Goal: Task Accomplishment & Management: Complete application form

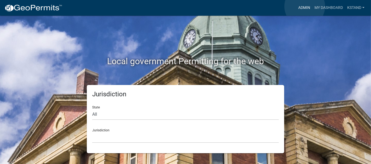
click at [305, 6] on link "Admin" at bounding box center [304, 8] width 16 height 10
click at [103, 113] on select "All [US_STATE] [US_STATE] [US_STATE] [US_STATE] [US_STATE] [US_STATE] [US_STATE…" at bounding box center [185, 114] width 187 height 11
select select "[US_STATE]"
click at [92, 109] on select "All [US_STATE] [US_STATE] [US_STATE] [US_STATE] [US_STATE] [US_STATE] [US_STATE…" at bounding box center [185, 114] width 187 height 11
click at [102, 139] on select "City of [GEOGRAPHIC_DATA], [US_STATE] City of [GEOGRAPHIC_DATA], [US_STATE] Cit…" at bounding box center [185, 137] width 187 height 11
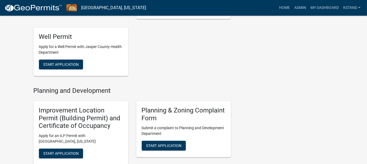
scroll to position [324, 0]
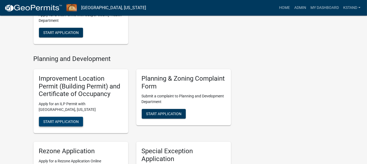
click at [60, 123] on span "Start Application" at bounding box center [60, 122] width 35 height 4
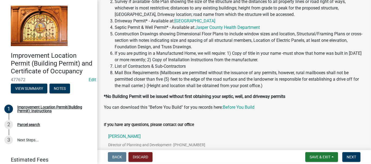
scroll to position [81, 0]
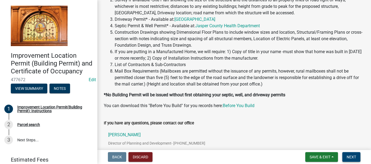
click at [353, 155] on span "Next" at bounding box center [351, 157] width 9 height 4
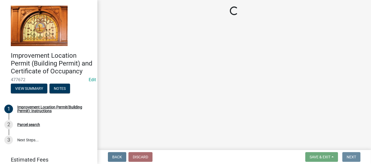
scroll to position [0, 0]
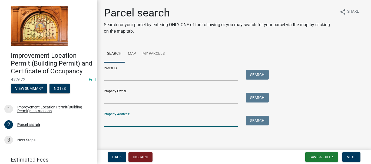
click at [156, 121] on input "Property Address:" at bounding box center [171, 121] width 134 height 11
type input "10566 coyote"
click at [251, 119] on button "Search" at bounding box center [257, 121] width 23 height 10
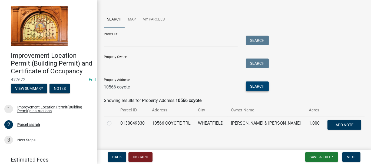
scroll to position [41, 0]
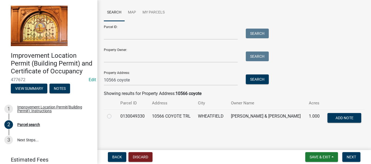
click at [114, 113] on label at bounding box center [114, 113] width 0 height 0
click at [114, 117] on input "radio" at bounding box center [116, 115] width 4 height 4
radio input "true"
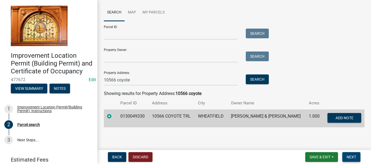
click at [353, 155] on span "Next" at bounding box center [351, 157] width 9 height 4
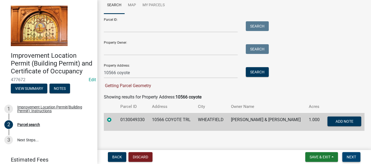
scroll to position [52, 0]
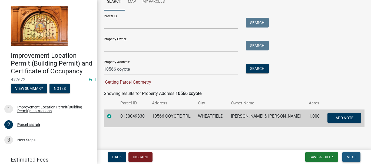
click at [353, 158] on span "Next" at bounding box center [351, 157] width 9 height 4
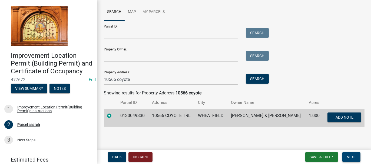
scroll to position [41, 0]
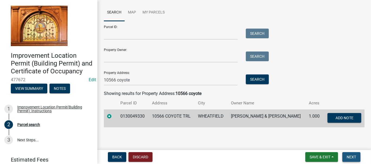
click at [348, 159] on span "Next" at bounding box center [351, 157] width 9 height 4
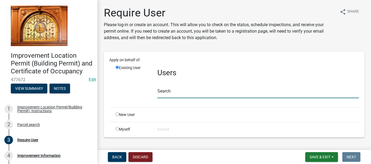
click at [169, 94] on input "text" at bounding box center [258, 92] width 202 height 11
type input "v"
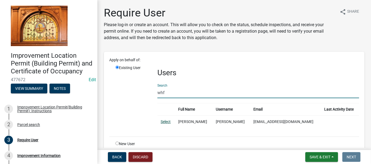
type input "whf"
click at [164, 121] on link "Select" at bounding box center [166, 122] width 10 height 4
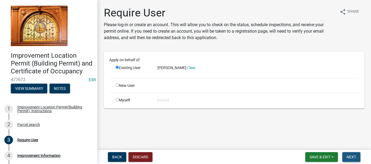
click at [351, 157] on span "Next" at bounding box center [351, 157] width 9 height 4
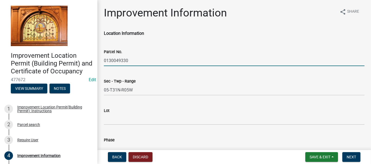
drag, startPoint x: 104, startPoint y: 59, endPoint x: 127, endPoint y: 57, distance: 23.6
click at [127, 57] on input "0130049330" at bounding box center [234, 60] width 261 height 11
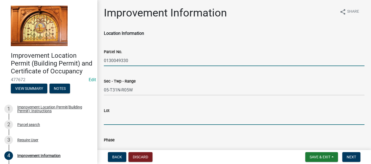
click at [107, 120] on input "Lot" at bounding box center [234, 119] width 261 height 11
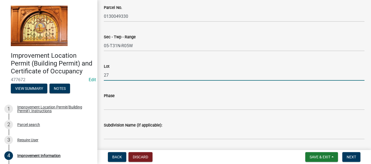
scroll to position [54, 0]
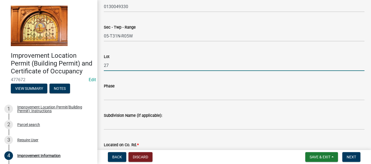
type input "27"
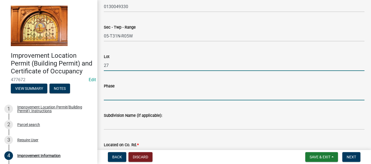
click at [115, 93] on input "Phase" at bounding box center [234, 94] width 261 height 11
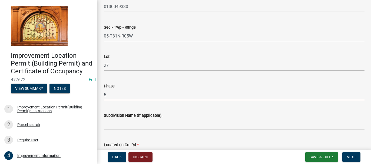
type input "5"
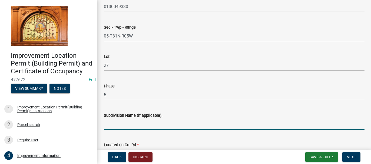
click at [105, 123] on input "Subdivision Name (if applicable):" at bounding box center [234, 124] width 261 height 11
paste input "PHEASANT HILLS ESTATES UNIT 2"
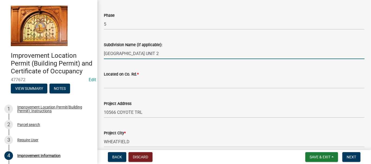
scroll to position [135, 0]
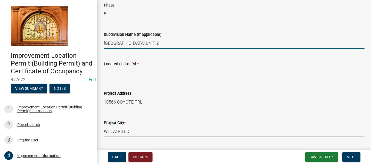
type input "PHEASANT HILLS ESTATES UNIT 2"
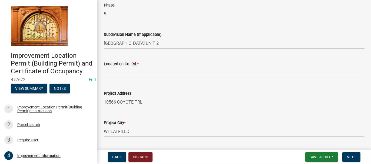
click at [110, 73] on input "Located on Co. Rd. *" at bounding box center [234, 72] width 261 height 11
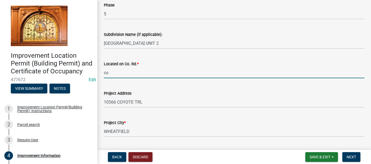
type input "c"
type input "COYOOTE TRAIL W. OF 200E."
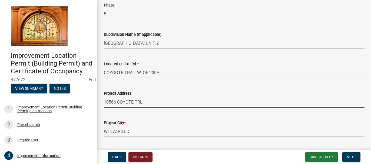
drag, startPoint x: 143, startPoint y: 104, endPoint x: 137, endPoint y: 97, distance: 9.0
click at [142, 104] on input "10566 COYOTE TRL" at bounding box center [234, 102] width 261 height 11
click at [141, 103] on input "10566 COYOTE TRL" at bounding box center [234, 102] width 261 height 11
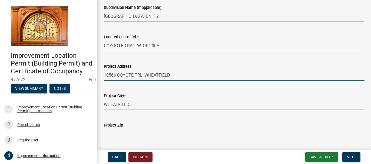
scroll to position [189, 0]
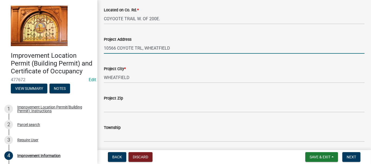
type input "10566 COYOTE TRL, WHEATFIELD"
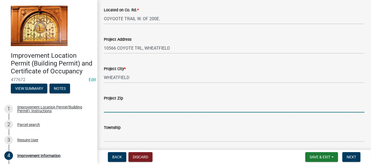
drag, startPoint x: 118, startPoint y: 109, endPoint x: 105, endPoint y: 105, distance: 14.0
click at [118, 109] on input "Project Zip" at bounding box center [234, 107] width 261 height 11
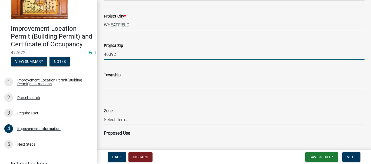
scroll to position [243, 0]
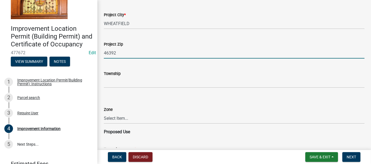
type input "46392"
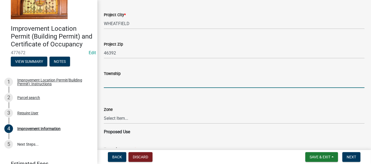
click at [112, 82] on input "Township" at bounding box center [234, 82] width 261 height 11
type input "WALKER"
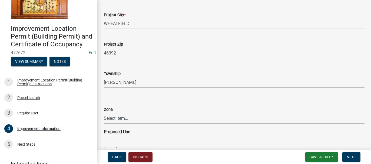
click at [114, 119] on select "Select Item... CO - Conservation PR - Parks & Recreation A1 - Conservation Agri…" at bounding box center [234, 118] width 261 height 11
click at [104, 113] on select "Select Item... CO - Conservation PR - Parks & Recreation A1 - Conservation Agri…" at bounding box center [234, 118] width 261 height 11
select select "8223da26-0ac6-488f-81e7-4bb0725dcd0b"
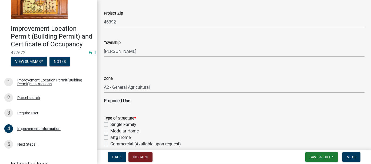
scroll to position [324, 0]
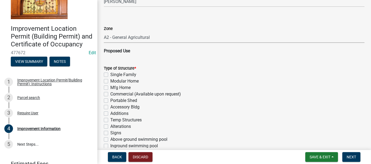
click at [110, 74] on label "Single Family" at bounding box center [123, 75] width 26 height 6
click at [110, 74] on input "Single Family" at bounding box center [112, 74] width 4 height 4
checkbox input "true"
checkbox input "false"
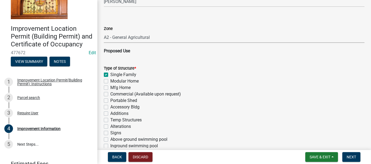
checkbox input "false"
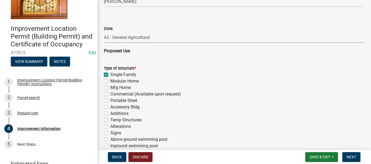
checkbox input "false"
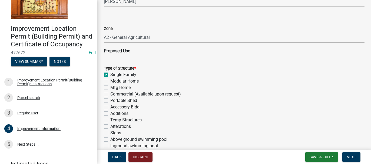
checkbox input "false"
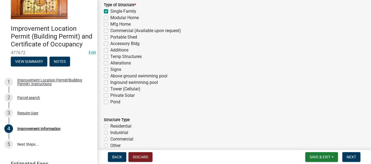
scroll to position [433, 0]
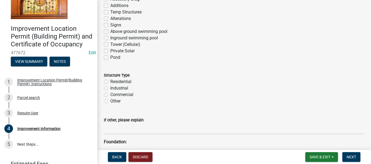
click at [110, 81] on label "Residential" at bounding box center [120, 82] width 21 height 6
click at [110, 81] on input "Residential" at bounding box center [112, 81] width 4 height 4
radio input "true"
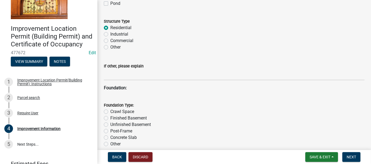
scroll to position [514, 0]
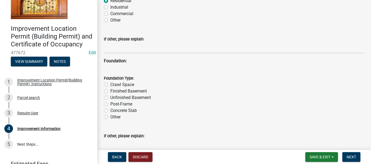
click at [110, 86] on label "Crawl Space" at bounding box center [122, 85] width 24 height 6
click at [110, 85] on input "Crawl Space" at bounding box center [112, 84] width 4 height 4
radio input "true"
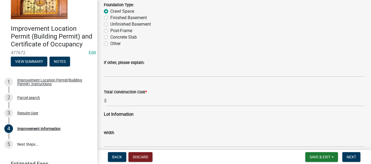
scroll to position [595, 0]
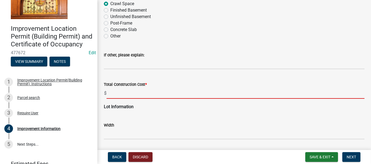
click at [113, 93] on input "text" at bounding box center [236, 93] width 258 height 11
click at [108, 94] on input "text" at bounding box center [236, 93] width 258 height 11
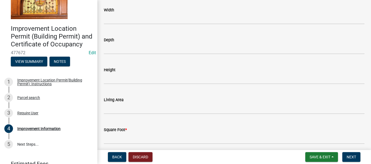
scroll to position [838, 0]
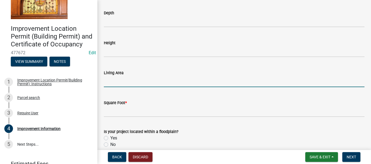
type input "465000"
click at [107, 83] on input "text" at bounding box center [234, 81] width 261 height 11
click at [106, 80] on input "text" at bounding box center [234, 81] width 261 height 11
type input "2030"
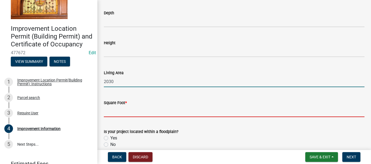
click at [111, 112] on input "text" at bounding box center [234, 111] width 261 height 11
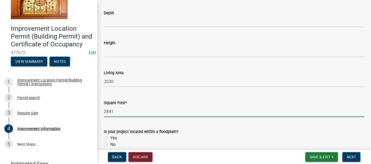
scroll to position [864, 0]
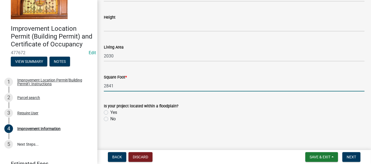
type input "2841"
click at [110, 119] on label "No" at bounding box center [112, 119] width 5 height 6
click at [110, 119] on input "No" at bounding box center [112, 118] width 4 height 4
radio input "true"
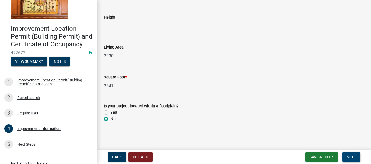
click at [347, 156] on span "Next" at bounding box center [351, 157] width 9 height 4
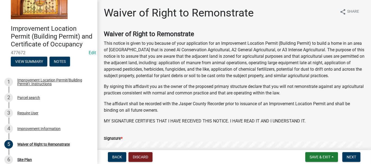
scroll to position [27, 0]
click at [357, 158] on button "Next" at bounding box center [351, 157] width 18 height 10
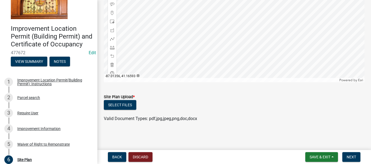
scroll to position [120, 0]
click at [112, 105] on button "Select files" at bounding box center [120, 106] width 32 height 10
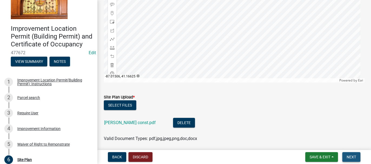
click at [356, 158] on span "Next" at bounding box center [351, 157] width 9 height 4
click at [352, 157] on span "Next" at bounding box center [351, 157] width 9 height 4
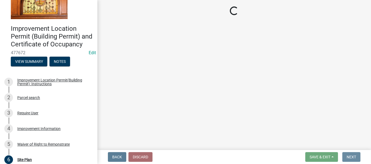
scroll to position [0, 0]
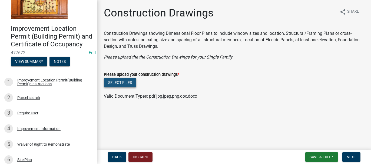
click at [120, 81] on button "Select files" at bounding box center [120, 83] width 32 height 10
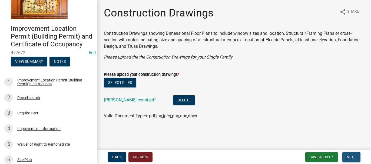
click at [353, 157] on span "Next" at bounding box center [351, 157] width 9 height 4
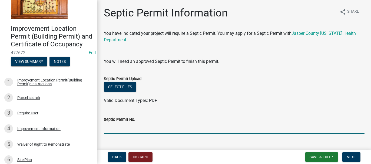
click at [130, 127] on input "Septic Permit No." at bounding box center [234, 128] width 261 height 11
type input "25080"
click at [111, 82] on div "Septic Permit Upload" at bounding box center [234, 79] width 261 height 6
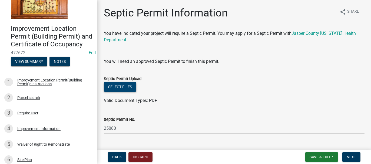
click at [110, 85] on button "Select files" at bounding box center [120, 87] width 32 height 10
click at [130, 87] on button "Select files" at bounding box center [120, 87] width 32 height 10
click at [129, 88] on button "Select files" at bounding box center [120, 87] width 32 height 10
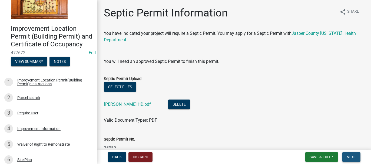
click at [349, 161] on button "Next" at bounding box center [351, 157] width 18 height 10
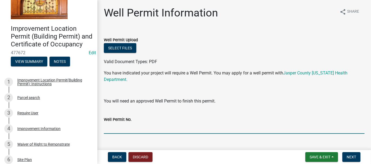
click at [114, 126] on input "Well Permit No." at bounding box center [234, 128] width 261 height 11
type input "25057"
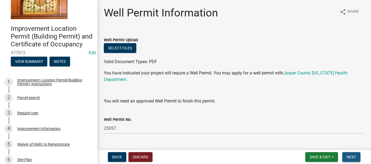
click at [355, 158] on span "Next" at bounding box center [351, 157] width 9 height 4
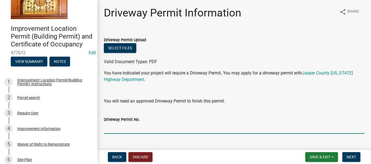
click at [126, 125] on input "Driveway Permit No." at bounding box center [234, 128] width 261 height 11
type input "1150"
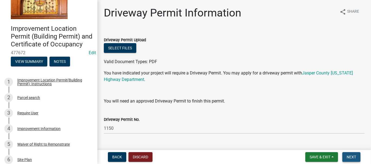
click at [353, 157] on span "Next" at bounding box center [351, 157] width 9 height 4
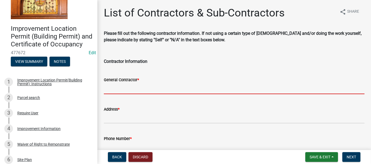
click at [116, 88] on input "General Contractor *" at bounding box center [234, 88] width 261 height 11
type input "F"
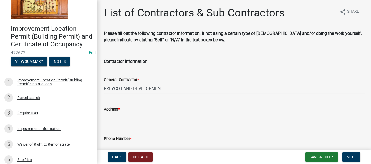
type input "FREYCO LAND DEVELOPMENT"
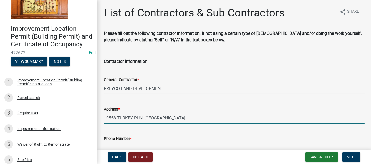
type input "10558 TURKEY RUN, WHEATFIELD"
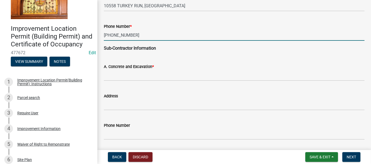
scroll to position [113, 0]
type input "219-613-5534"
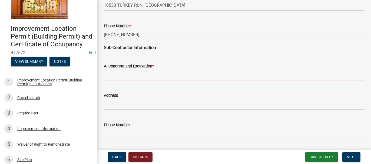
click at [142, 74] on input "A. Concrete and Excavation *" at bounding box center [234, 74] width 261 height 11
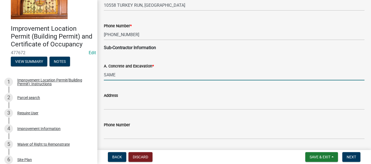
type input "SAME"
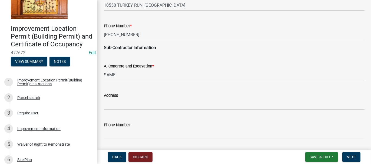
scroll to position [202, 0]
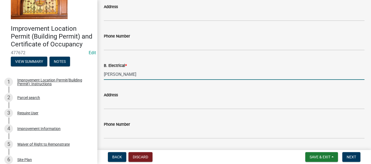
type input "DAN MOXEY"
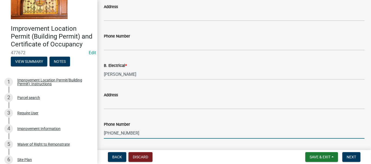
type input "219-805-1740"
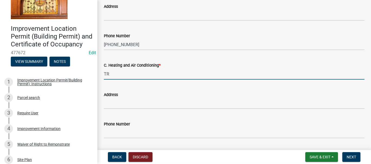
type input "TRI COUNTY HEATING AND AIR"
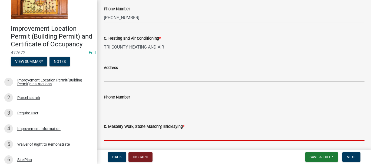
click at [111, 135] on input "D. Masonry Work, Stone Masonry, Bricklaying *" at bounding box center [234, 135] width 261 height 11
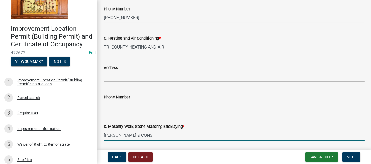
type input "HIRSCH MASONRY & CONST"
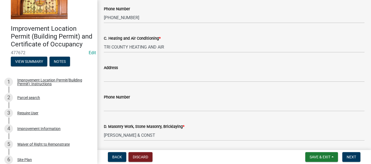
scroll to position [408, 0]
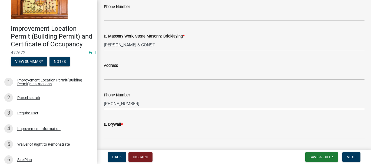
type input "574-298-2414"
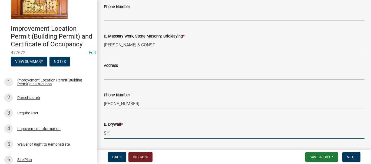
type input "SHEKINAH"
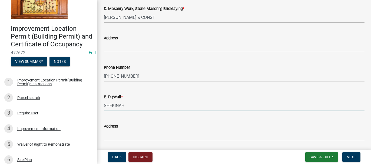
scroll to position [462, 0]
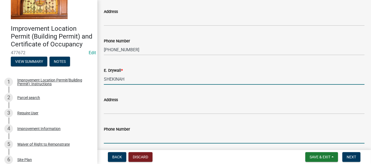
click at [113, 138] on input "Phone Number" at bounding box center [234, 138] width 261 height 11
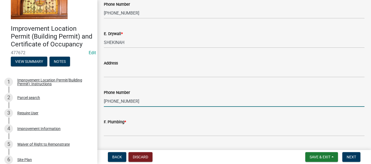
scroll to position [516, 0]
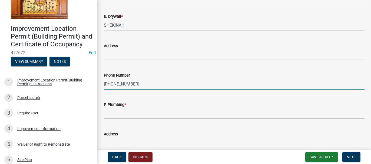
type input "708-446-3285"
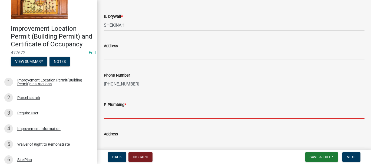
click at [130, 112] on input "F. Plumbing *" at bounding box center [234, 113] width 261 height 11
type input "Craig Anderson Plumbing"
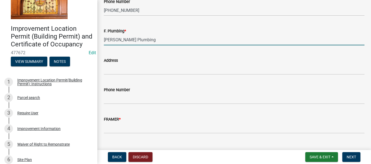
scroll to position [598, 0]
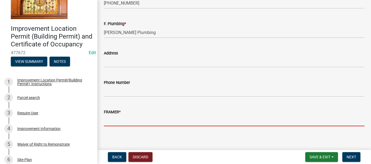
click at [117, 119] on input "FRAMER *" at bounding box center [234, 120] width 261 height 11
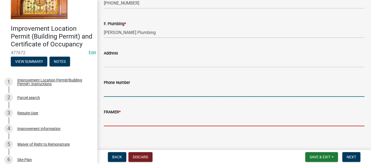
click at [113, 90] on input "Phone Number" at bounding box center [234, 91] width 261 height 11
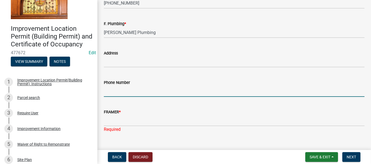
click at [113, 90] on input "Phone Number" at bounding box center [234, 91] width 261 height 11
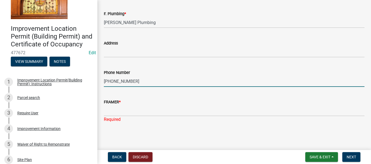
type input "219-987-5451"
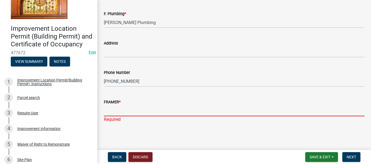
click at [117, 109] on input "FRAMER *" at bounding box center [234, 110] width 261 height 11
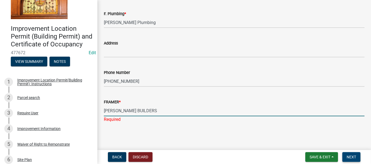
type input "RITCHIE BUILDERS"
click at [351, 159] on span "Next" at bounding box center [351, 157] width 9 height 4
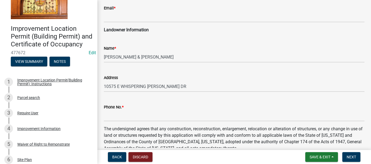
scroll to position [162, 0]
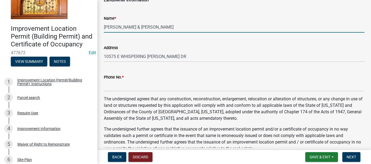
drag, startPoint x: 104, startPoint y: 26, endPoint x: 119, endPoint y: 29, distance: 15.0
click at [119, 29] on input "AARON, JOSH & ALYSSA" at bounding box center [234, 27] width 261 height 11
click at [135, 28] on input "JOSH & ALYSSA" at bounding box center [234, 27] width 261 height 11
paste input "AARON,"
type input "JOSH & ALYSSA AARON"
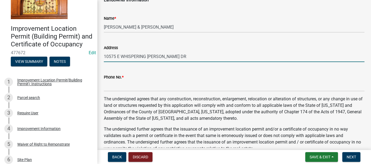
click at [170, 57] on input "10575 E WHISPERING WOODS DR" at bounding box center [234, 56] width 261 height 11
type input "10575 E WHISPERING WOODS DR, DEMOTTE"
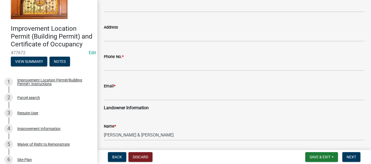
scroll to position [0, 0]
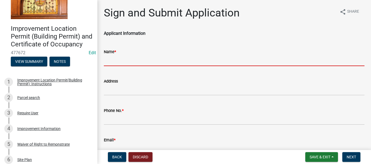
click at [110, 58] on input "Name *" at bounding box center [234, 60] width 261 height 11
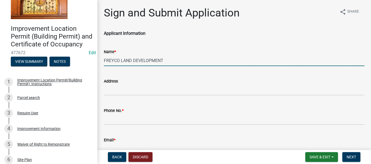
type input "FREYCO LAND DEVELOPMENT"
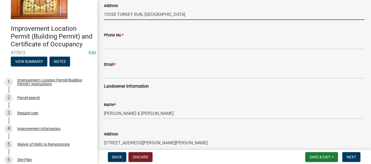
scroll to position [108, 0]
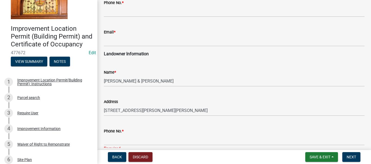
type input "10558 TURKEY RUN, WHEATFIELD"
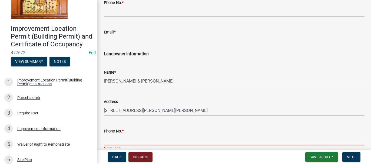
click at [105, 137] on input "Phone No. *" at bounding box center [234, 140] width 261 height 11
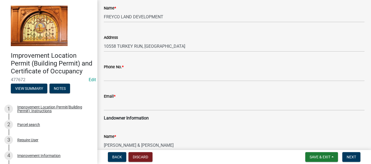
scroll to position [27, 0]
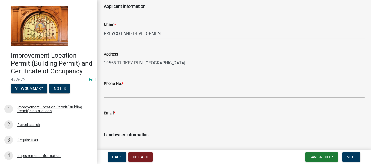
type input "219-851-5072"
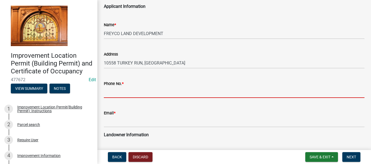
click at [119, 93] on input "Phone No. *" at bounding box center [234, 92] width 261 height 11
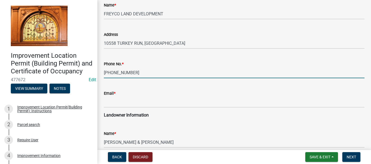
scroll to position [54, 0]
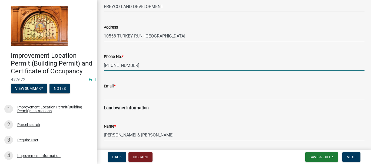
type input "219-613-5534"
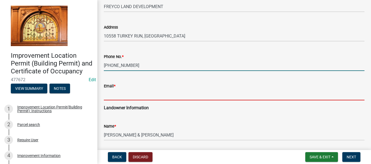
click at [118, 97] on input "Email *" at bounding box center [234, 94] width 261 height 11
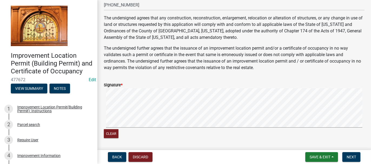
scroll to position [289, 0]
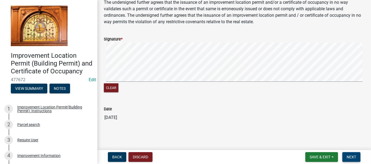
type input "WHF.KODY@YAHOO.COM"
click at [352, 158] on span "Next" at bounding box center [351, 157] width 9 height 4
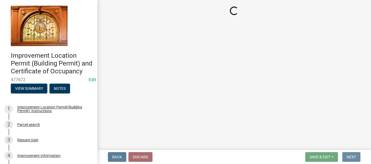
scroll to position [0, 0]
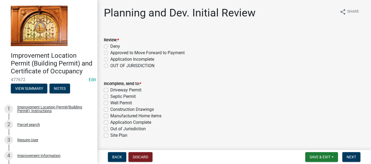
click at [110, 54] on label "Approved to Move Forward to Payment" at bounding box center [147, 53] width 74 height 6
click at [110, 53] on input "Approved to Move Forward to Payment" at bounding box center [112, 52] width 4 height 4
radio input "true"
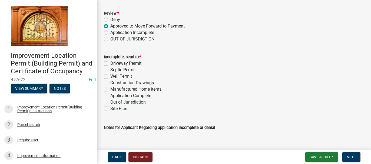
scroll to position [27, 0]
click at [110, 95] on label "Application Complete" at bounding box center [130, 95] width 41 height 6
click at [110, 95] on input "Application Complete" at bounding box center [112, 94] width 4 height 4
checkbox input "true"
checkbox input "false"
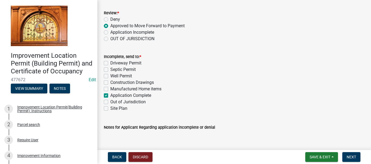
checkbox input "false"
checkbox input "true"
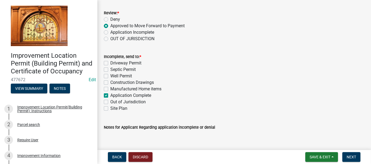
checkbox input "false"
click at [352, 158] on span "Next" at bounding box center [351, 157] width 9 height 4
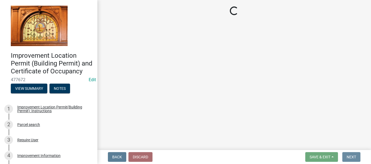
scroll to position [0, 0]
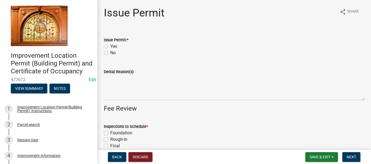
drag, startPoint x: 106, startPoint y: 45, endPoint x: 112, endPoint y: 47, distance: 6.2
click at [110, 45] on label "Yes" at bounding box center [113, 46] width 7 height 6
click at [110, 45] on input "Yes" at bounding box center [112, 45] width 4 height 4
radio input "true"
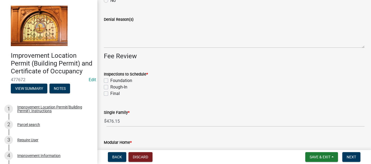
scroll to position [54, 0]
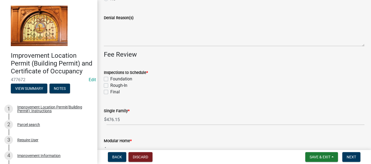
drag, startPoint x: 106, startPoint y: 78, endPoint x: 105, endPoint y: 85, distance: 6.8
click at [106, 82] on div "Foundation" at bounding box center [234, 79] width 261 height 6
click at [110, 85] on label "Rough-In" at bounding box center [118, 85] width 17 height 6
click at [110, 85] on input "Rough-In" at bounding box center [112, 84] width 4 height 4
checkbox input "true"
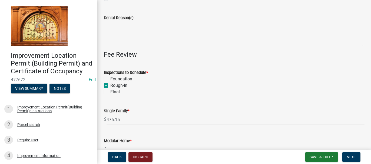
checkbox input "false"
checkbox input "true"
click at [110, 92] on label "Final" at bounding box center [114, 92] width 9 height 6
click at [110, 92] on input "Final" at bounding box center [112, 91] width 4 height 4
checkbox input "true"
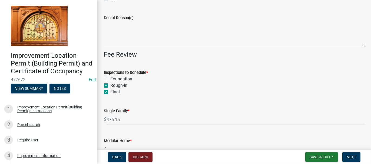
checkbox input "false"
checkbox input "true"
click at [110, 78] on label "Foundation" at bounding box center [121, 79] width 22 height 6
click at [110, 78] on input "Foundation" at bounding box center [112, 78] width 4 height 4
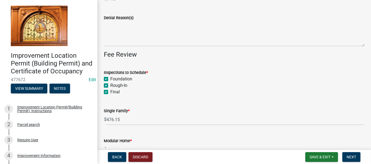
checkbox input "true"
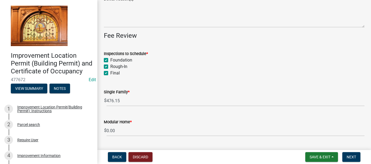
scroll to position [108, 0]
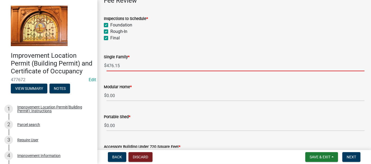
click at [115, 66] on input "476.15" at bounding box center [236, 65] width 258 height 11
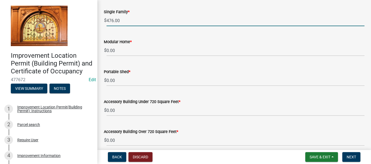
scroll to position [162, 0]
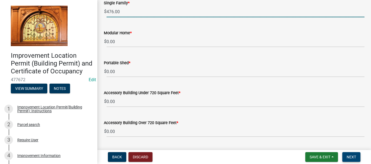
type input "476.00"
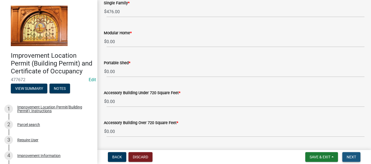
click at [351, 160] on button "Next" at bounding box center [351, 157] width 18 height 10
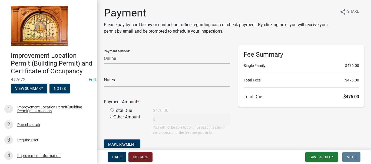
click at [113, 60] on select "Credit Card POS Check Cash Online" at bounding box center [167, 58] width 126 height 11
select select "1: 0"
click at [104, 53] on select "Credit Card POS Check Cash Online" at bounding box center [167, 58] width 126 height 11
click at [110, 82] on input "text" at bounding box center [167, 81] width 126 height 11
type input "4180"
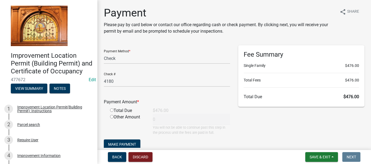
click at [112, 111] on input "radio" at bounding box center [112, 111] width 4 height 4
radio input "true"
type input "476"
click at [125, 142] on span "Make Payment" at bounding box center [122, 144] width 28 height 4
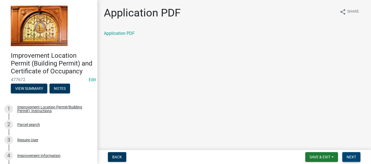
click at [356, 159] on span "Next" at bounding box center [351, 157] width 9 height 4
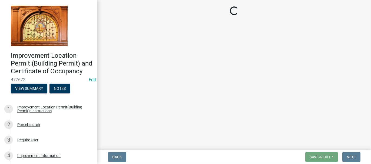
select select "62bb873c-c571-4454-ac8a-8c216551e2a3"
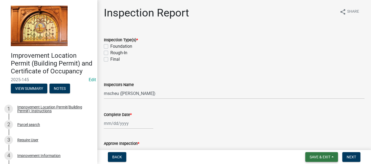
click at [312, 156] on span "Save & Exit" at bounding box center [320, 157] width 21 height 4
click at [310, 144] on button "Save & Exit" at bounding box center [316, 143] width 43 height 13
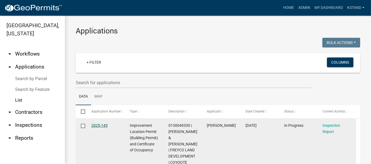
click at [93, 126] on link "2025-145" at bounding box center [99, 126] width 16 height 4
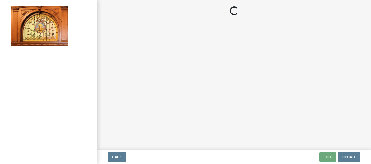
select select "62bb873c-c571-4454-ac8a-8c216551e2a3"
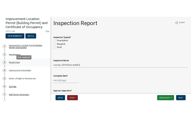
scroll to position [54, 0]
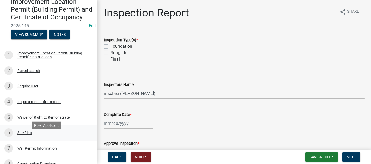
click at [23, 135] on div "Site Plan" at bounding box center [24, 133] width 15 height 4
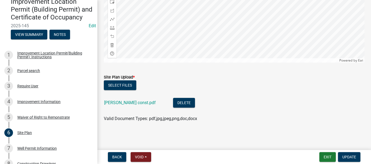
scroll to position [139, 0]
click at [121, 84] on button "Select files" at bounding box center [120, 86] width 32 height 10
click at [110, 86] on button "Select files" at bounding box center [120, 86] width 32 height 10
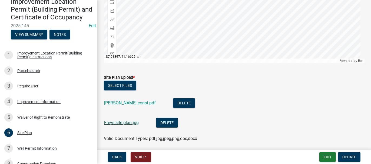
click at [115, 124] on link "Freys site plan.jpg" at bounding box center [121, 122] width 35 height 5
click at [173, 103] on button "Delete" at bounding box center [184, 103] width 22 height 10
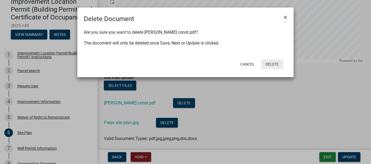
click at [276, 63] on button "Delete" at bounding box center [272, 64] width 22 height 10
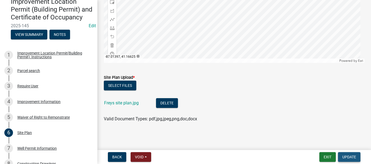
click at [347, 158] on span "Update" at bounding box center [349, 157] width 14 height 4
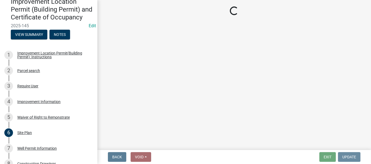
scroll to position [0, 0]
select select "62bb873c-c571-4454-ac8a-8c216551e2a3"
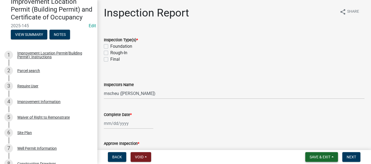
click at [317, 156] on span "Save & Exit" at bounding box center [320, 157] width 21 height 4
click at [313, 145] on button "Save & Exit" at bounding box center [316, 143] width 43 height 13
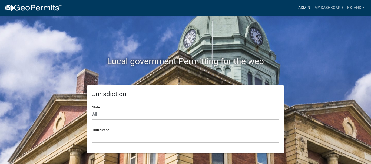
click at [301, 7] on link "Admin" at bounding box center [304, 8] width 16 height 10
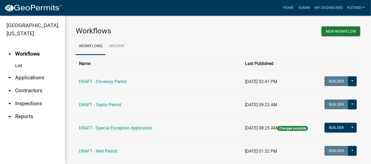
click at [22, 77] on link "arrow_drop_down Applications" at bounding box center [32, 77] width 65 height 13
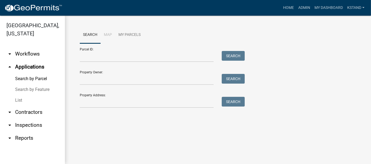
click at [20, 102] on link "List" at bounding box center [32, 100] width 65 height 11
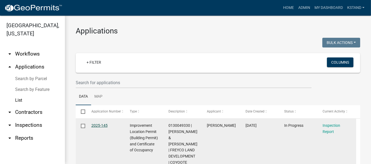
click at [105, 126] on link "2025-145" at bounding box center [99, 126] width 16 height 4
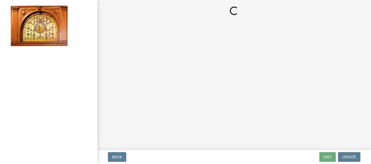
select select "62bb873c-c571-4454-ac8a-8c216551e2a3"
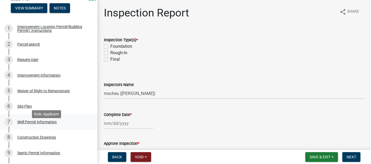
scroll to position [81, 0]
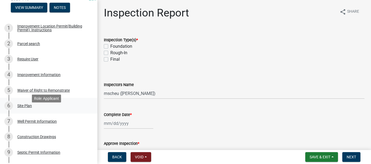
click at [24, 108] on div "Site Plan" at bounding box center [24, 106] width 15 height 4
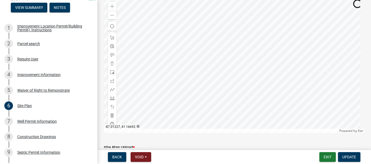
scroll to position [139, 0]
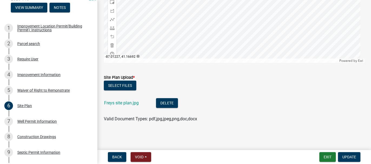
click at [118, 100] on div "Freys site plan.jpg" at bounding box center [125, 103] width 43 height 11
click at [116, 102] on link "Freys site plan.jpg" at bounding box center [121, 103] width 35 height 5
click at [25, 139] on div "Construction Drawings" at bounding box center [36, 137] width 39 height 4
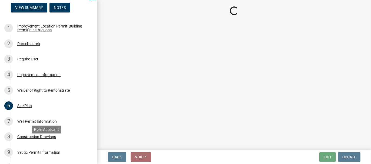
scroll to position [0, 0]
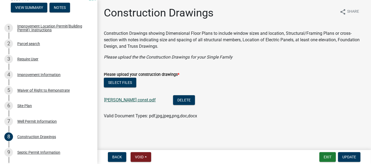
click at [121, 99] on link "[PERSON_NAME] const.pdf" at bounding box center [130, 100] width 52 height 5
click at [331, 157] on button "Exit" at bounding box center [327, 157] width 16 height 10
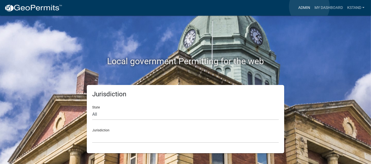
click at [309, 6] on link "Admin" at bounding box center [304, 8] width 16 height 10
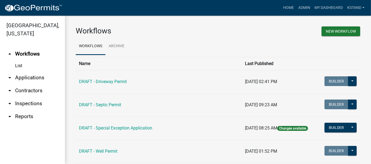
click at [18, 79] on link "arrow_drop_down Applications" at bounding box center [32, 77] width 65 height 13
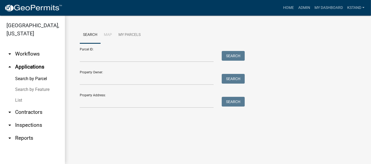
click at [18, 100] on link "List" at bounding box center [32, 100] width 65 height 11
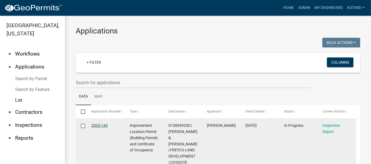
click at [94, 125] on link "2025-145" at bounding box center [99, 126] width 16 height 4
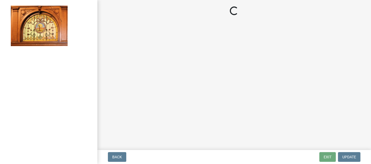
select select "62bb873c-c571-4454-ac8a-8c216551e2a3"
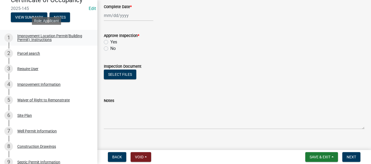
scroll to position [81, 0]
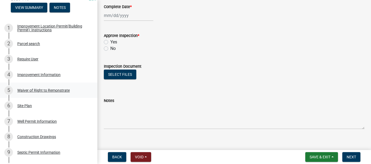
click at [53, 92] on div "Waiver of Right to Remonstrate" at bounding box center [43, 91] width 52 height 4
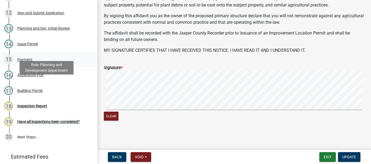
scroll to position [270, 0]
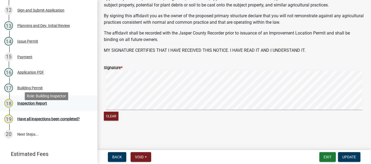
click at [29, 105] on div "Inspection Report" at bounding box center [32, 104] width 30 height 4
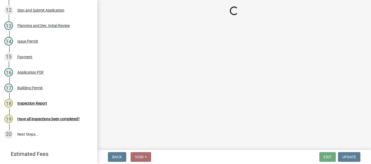
select select "62bb873c-c571-4454-ac8a-8c216551e2a3"
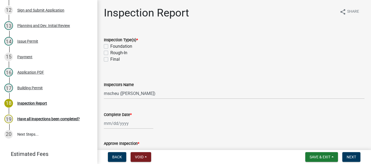
scroll to position [108, 0]
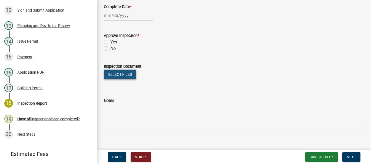
click at [116, 76] on button "Select files" at bounding box center [120, 75] width 32 height 10
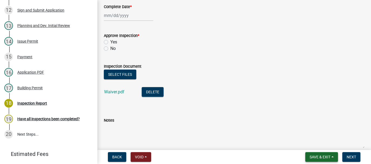
click at [319, 157] on span "Save & Exit" at bounding box center [320, 157] width 21 height 4
click at [313, 148] on button "Save & Exit" at bounding box center [316, 143] width 43 height 13
